Goal: Task Accomplishment & Management: Complete application form

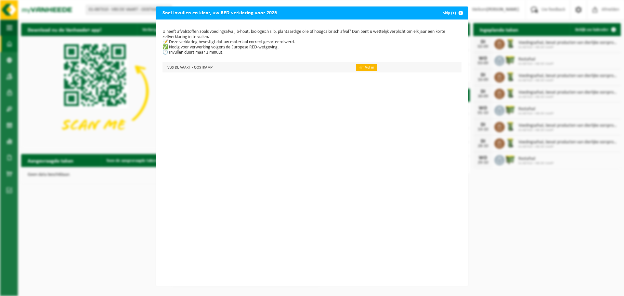
click at [360, 69] on link "👉 Vul in" at bounding box center [366, 67] width 21 height 7
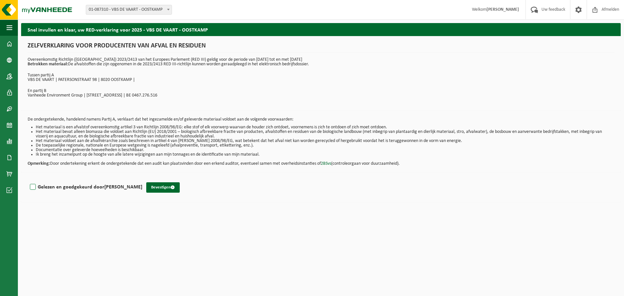
click at [34, 189] on label "Gelezen en goedgekeurd door [PERSON_NAME]" at bounding box center [86, 187] width 114 height 10
click at [142, 179] on input "Gelezen en goedgekeurd door [PERSON_NAME]" at bounding box center [142, 179] width 0 height 0
checkbox input "true"
click at [155, 189] on button "Bevestigen" at bounding box center [162, 187] width 33 height 10
